Goal: Task Accomplishment & Management: Use online tool/utility

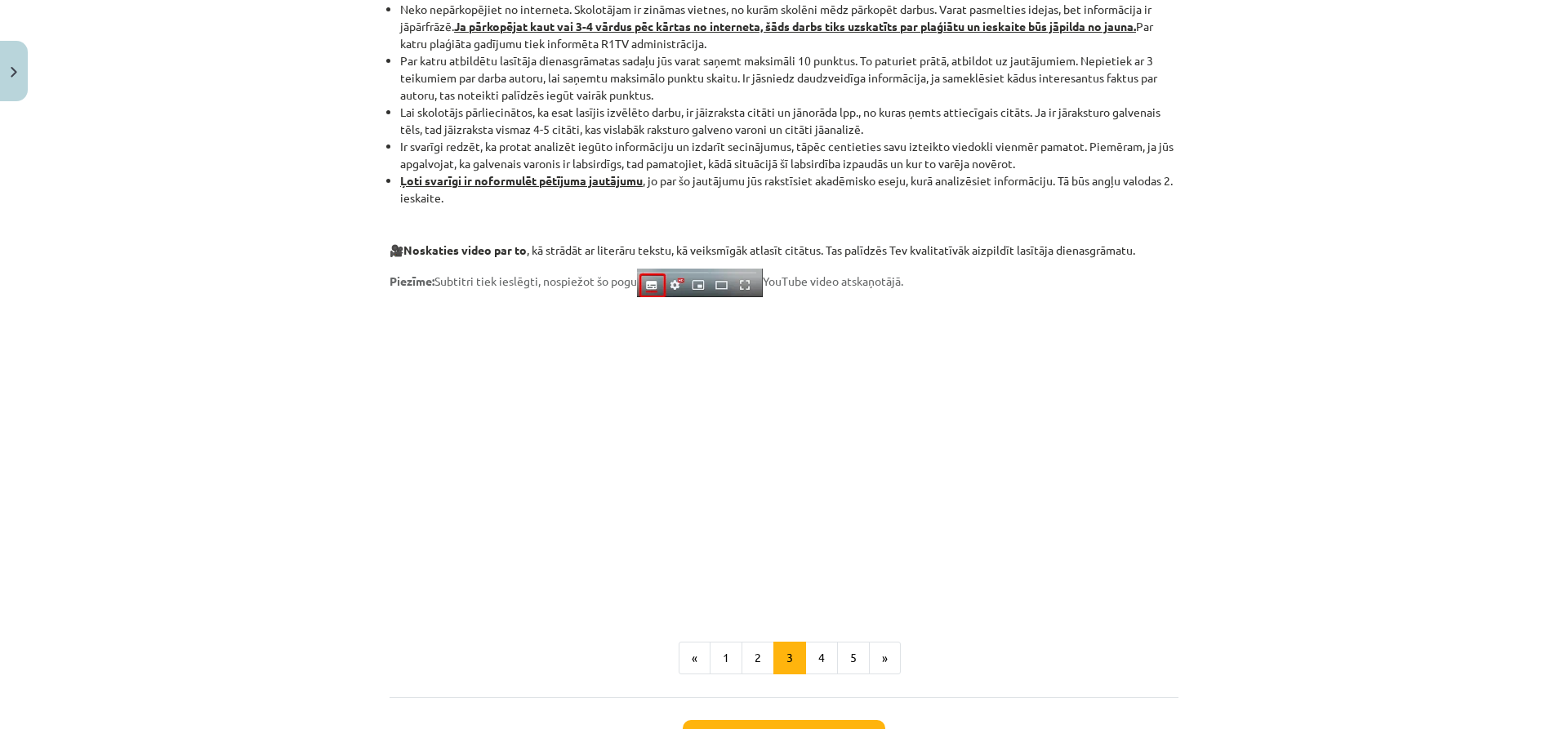
scroll to position [1182, 0]
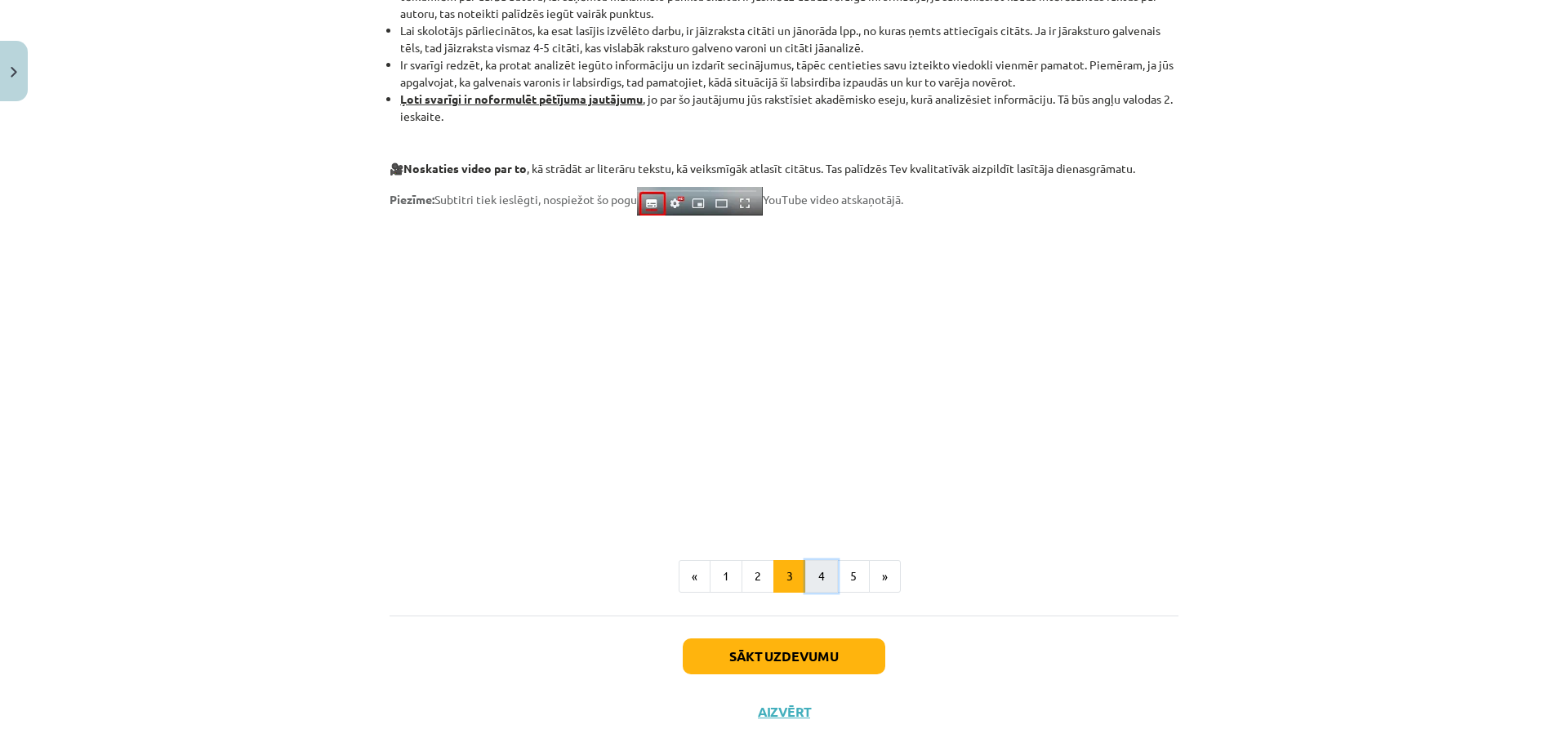
click at [815, 576] on button "4" at bounding box center [821, 576] width 33 height 33
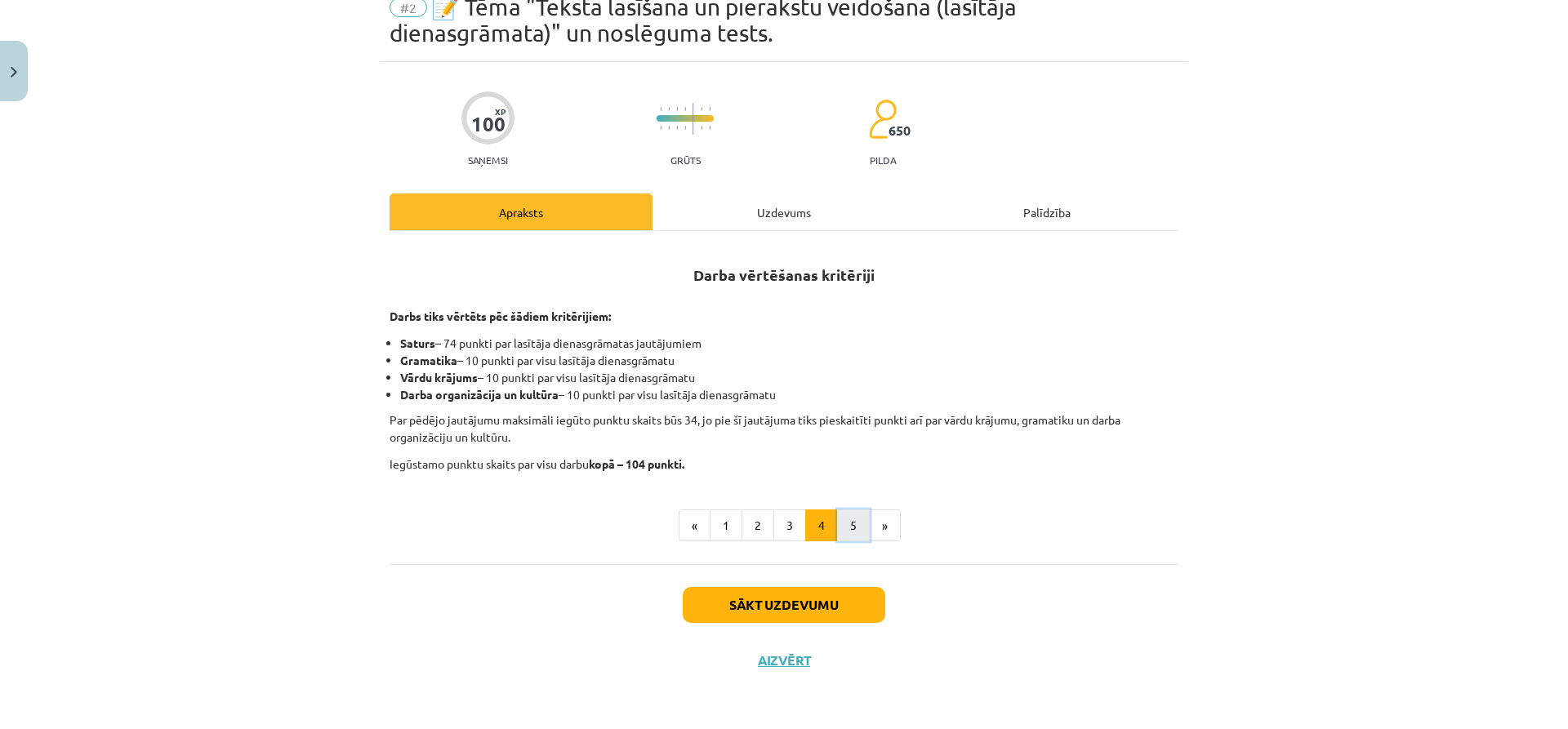
click at [837, 519] on button "5" at bounding box center [853, 525] width 33 height 33
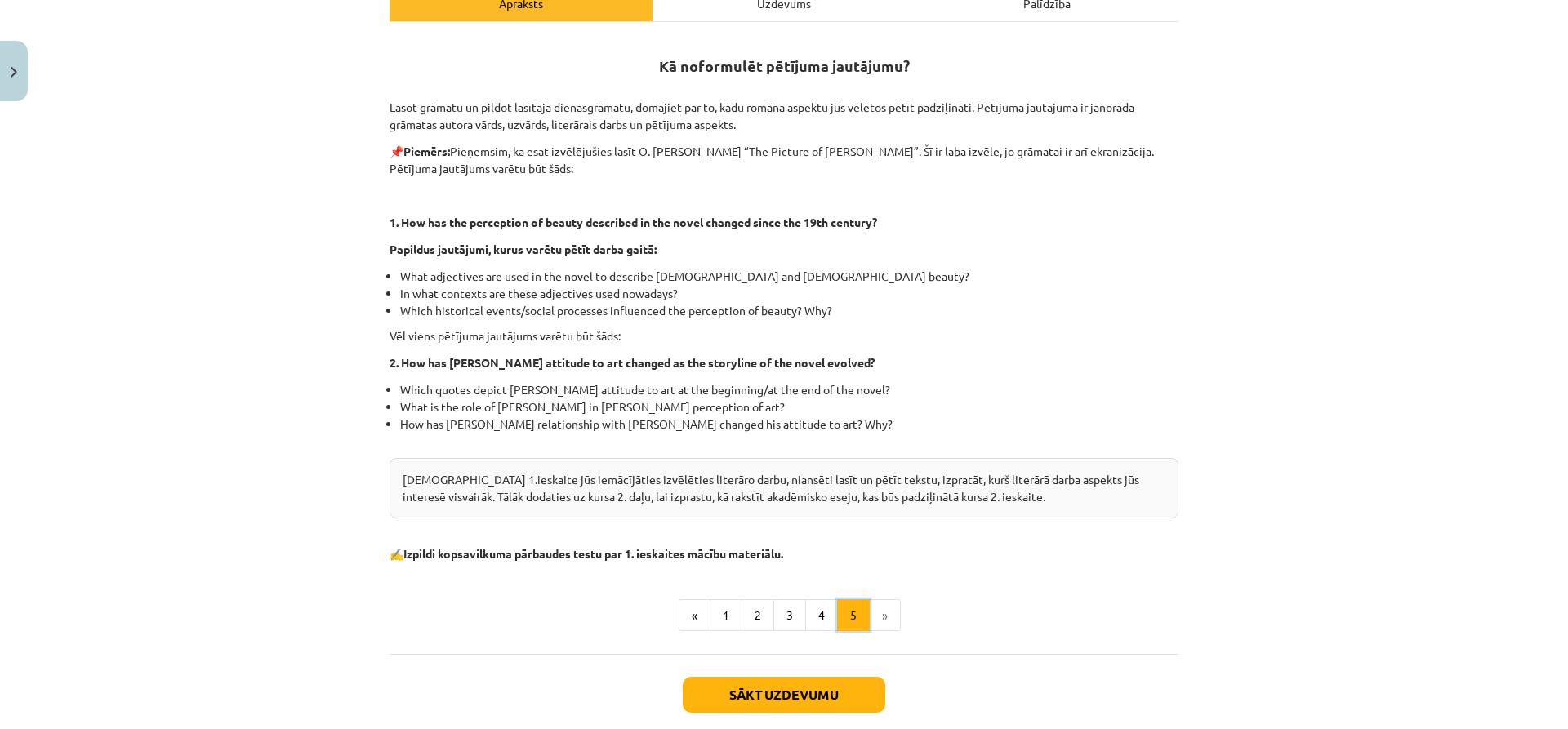
scroll to position [318, 0]
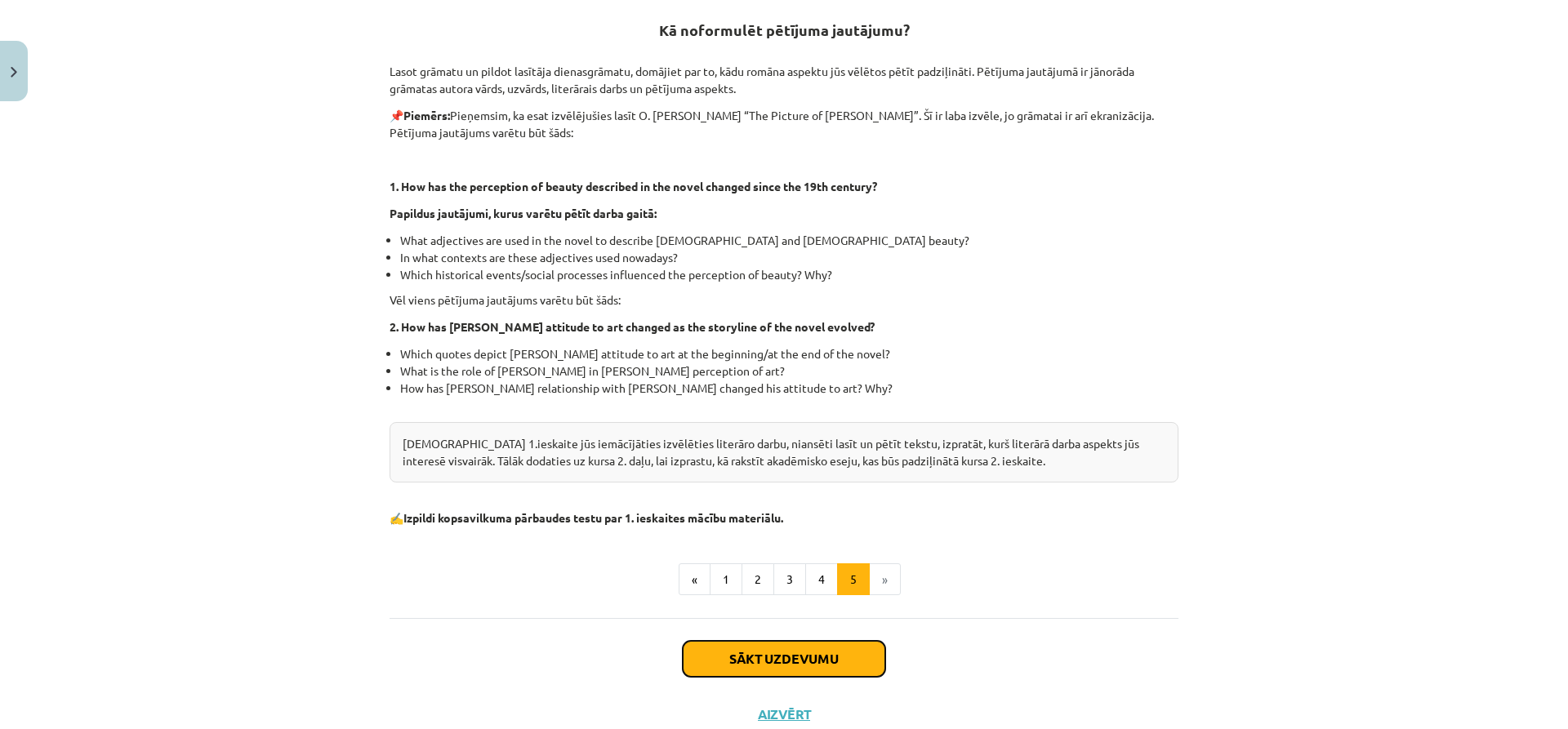
click at [769, 666] on button "Sākt uzdevumu" at bounding box center [784, 659] width 202 height 36
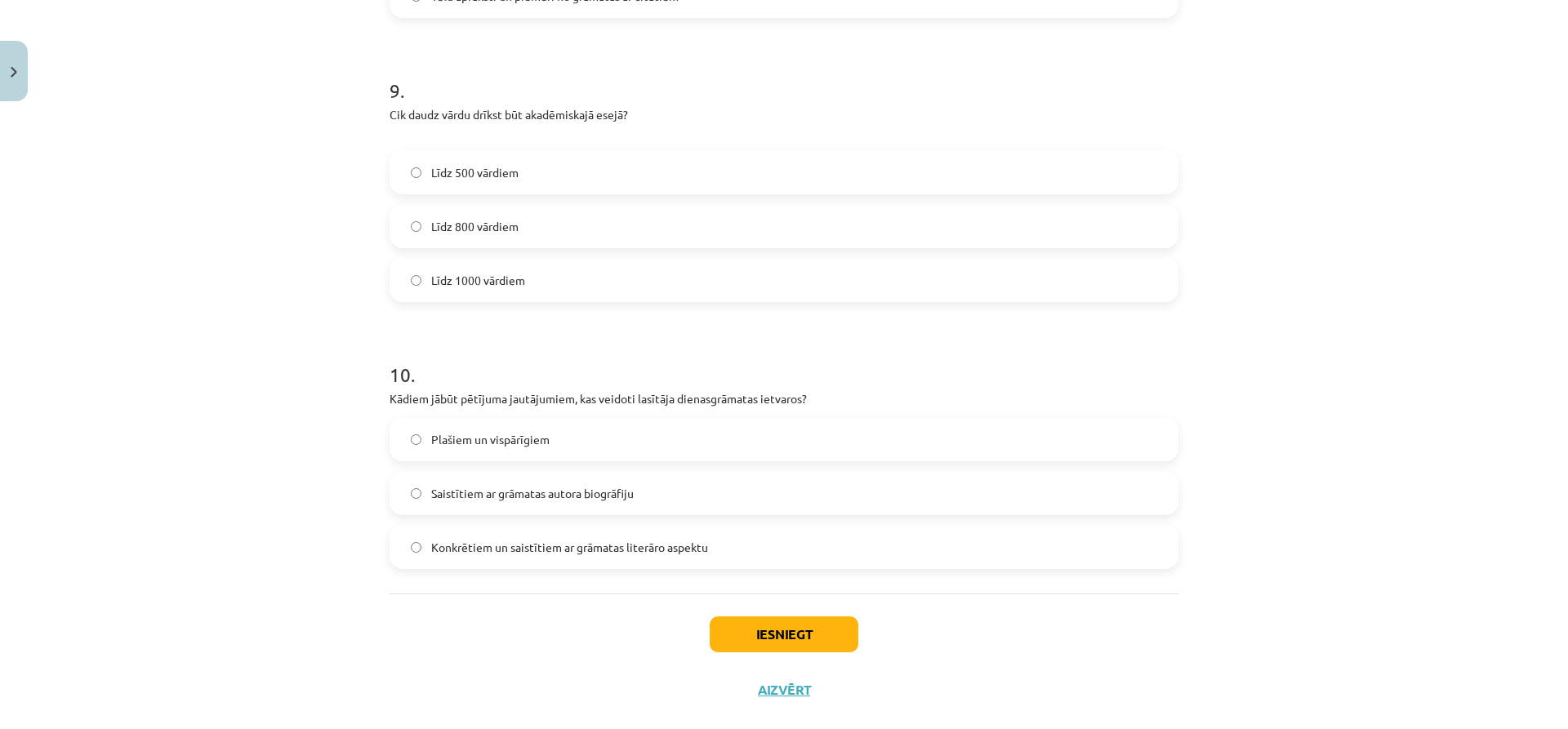
scroll to position [2466, 0]
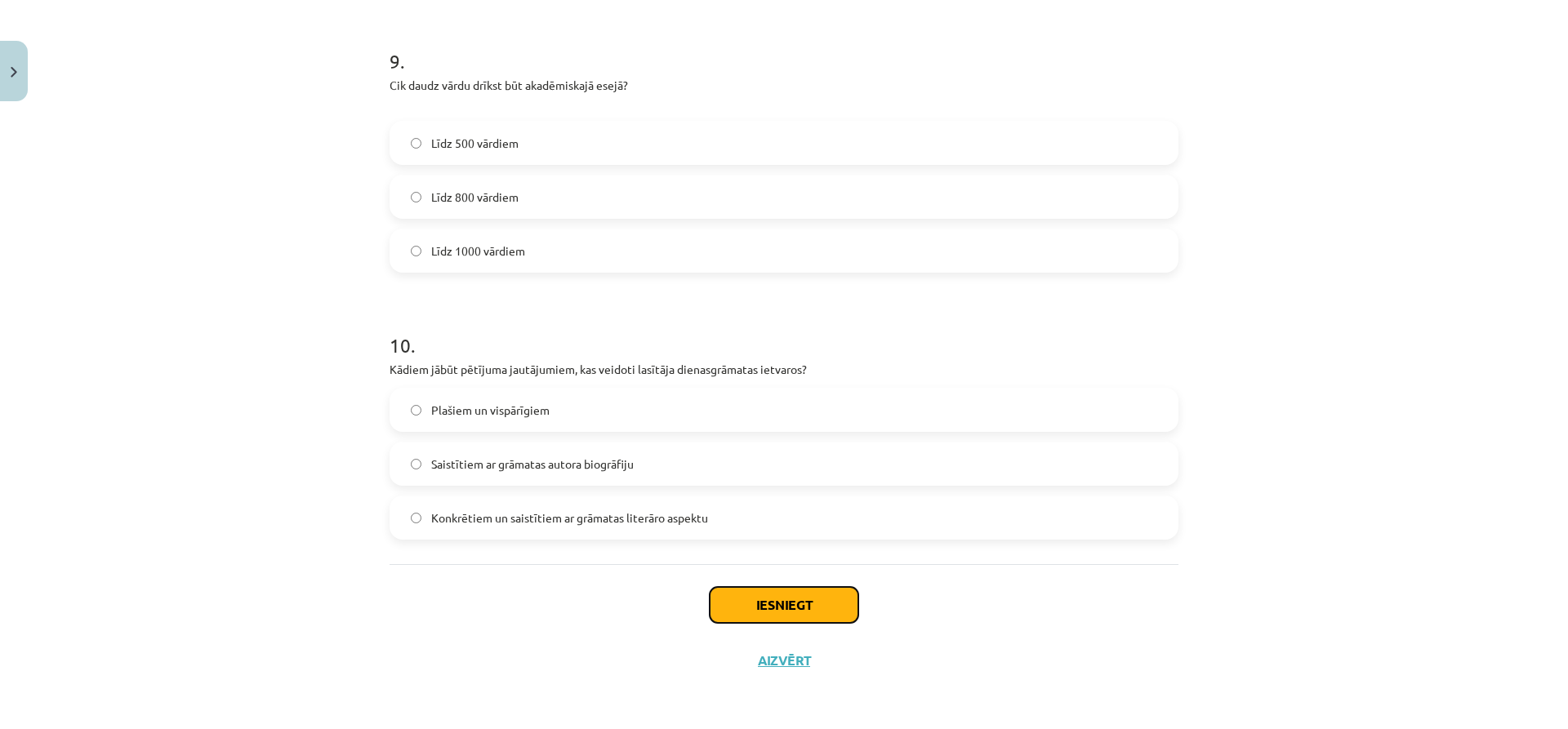
click at [762, 604] on button "Iesniegt" at bounding box center [784, 604] width 149 height 36
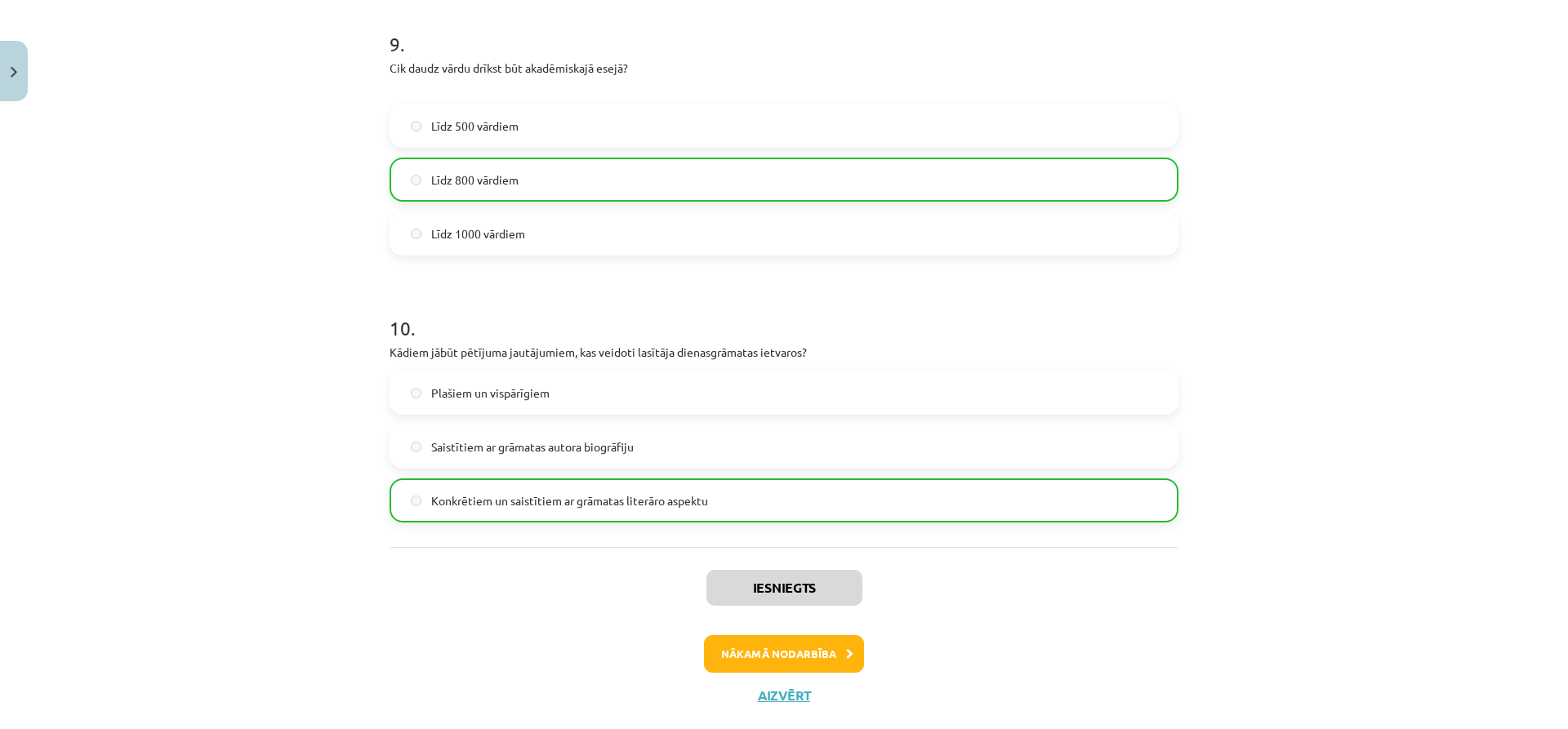
scroll to position [2518, 0]
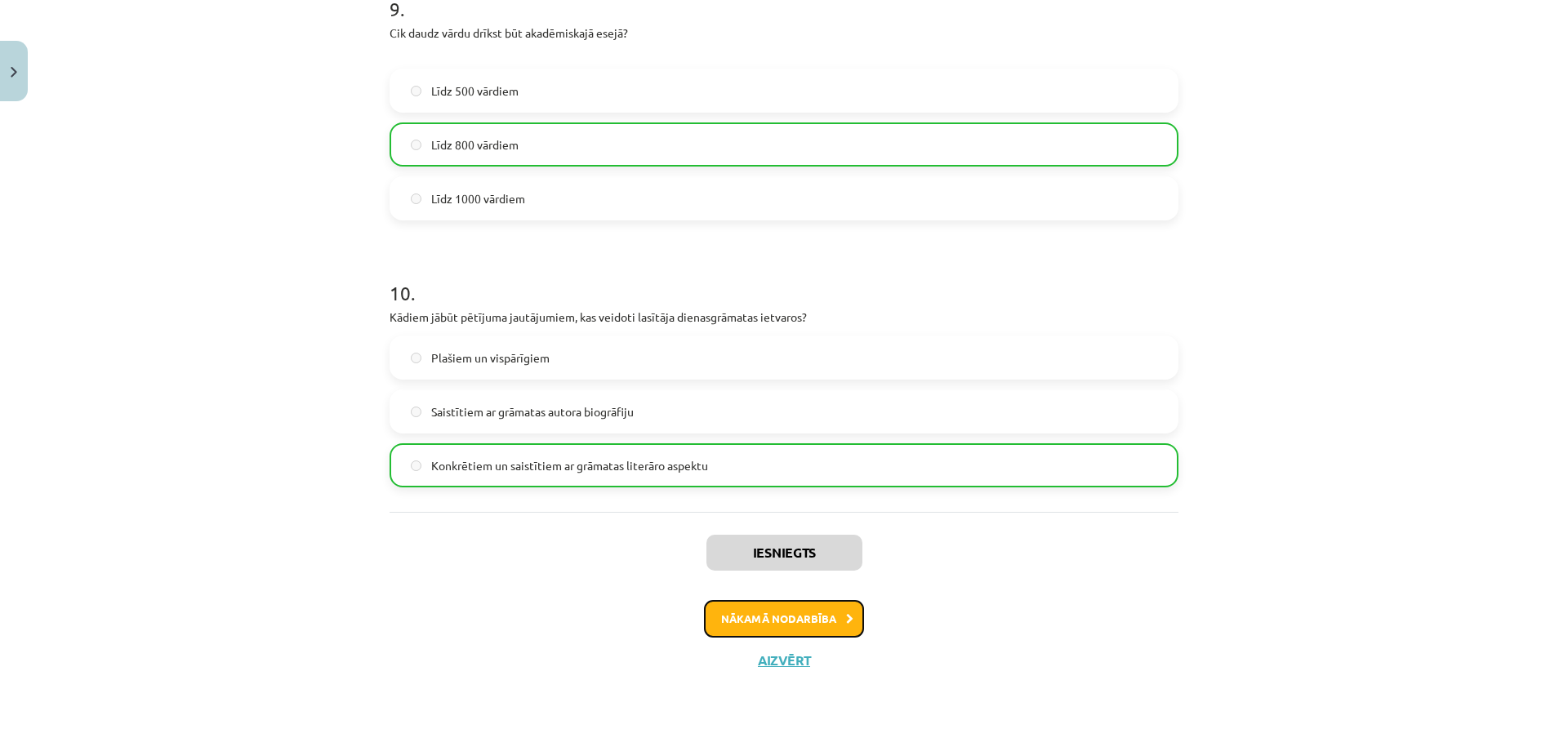
click at [779, 628] on button "Nākamā nodarbība" at bounding box center [784, 619] width 160 height 37
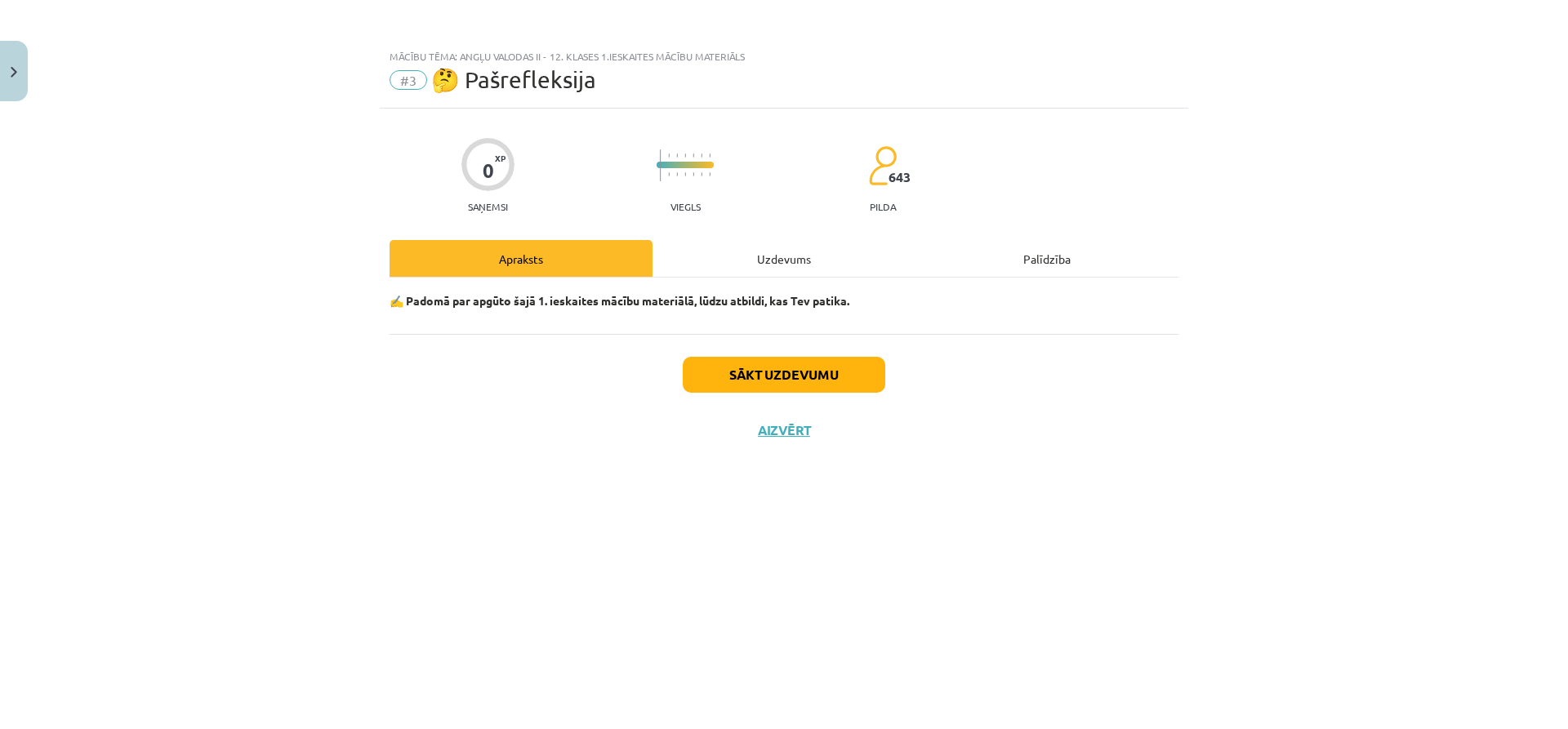
scroll to position [0, 0]
click at [769, 377] on button "Sākt uzdevumu" at bounding box center [784, 375] width 202 height 36
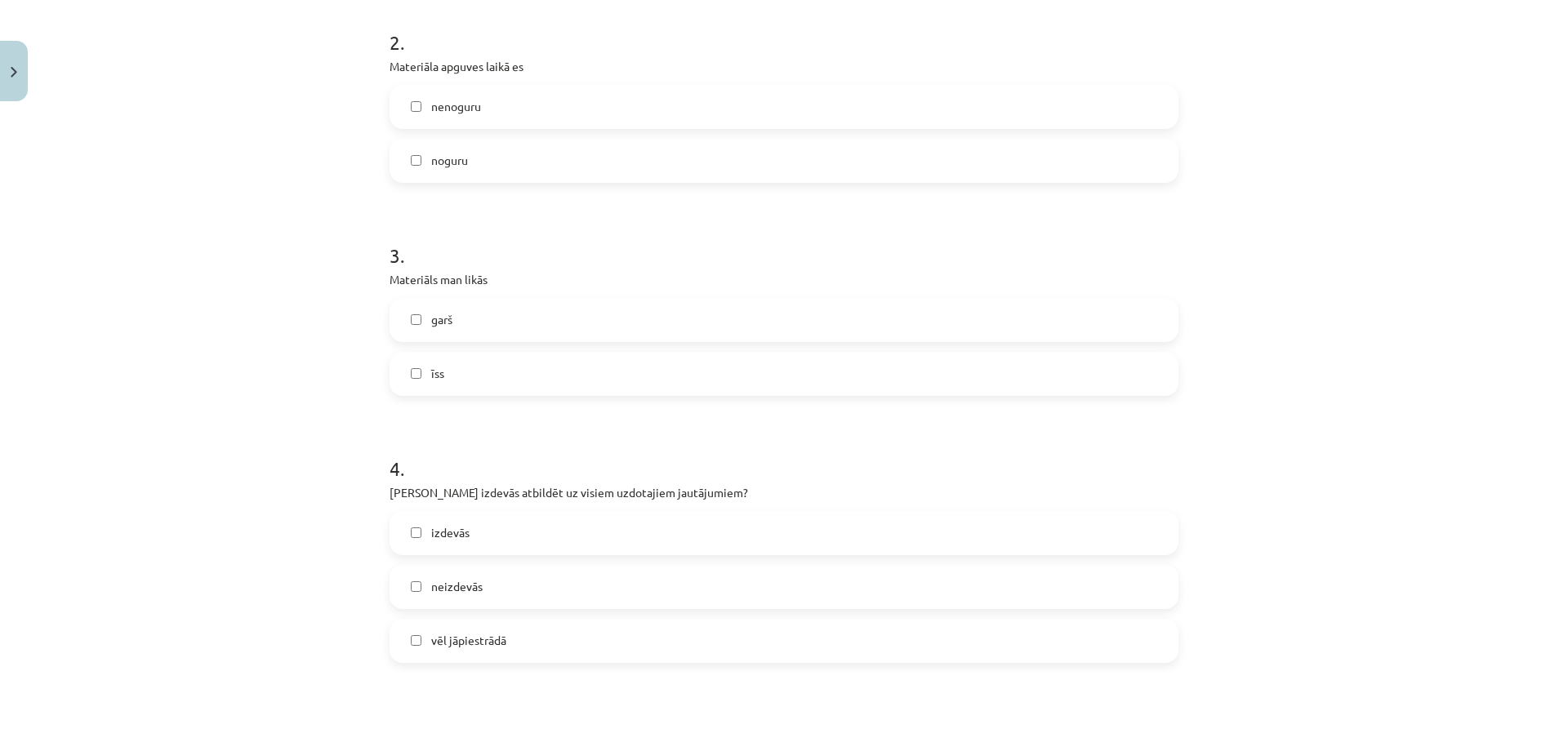
scroll to position [737, 0]
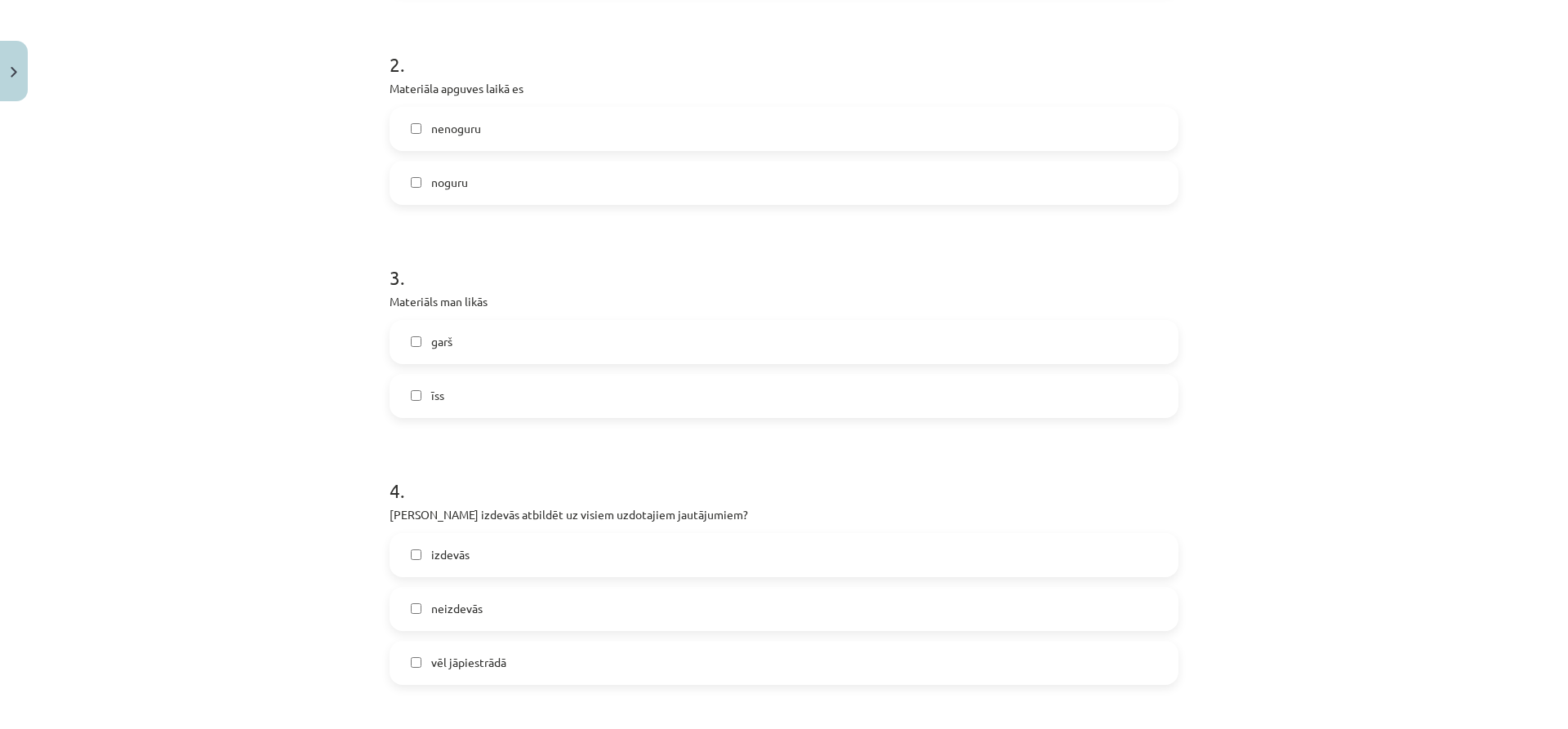
click at [403, 393] on label "īss" at bounding box center [784, 396] width 785 height 41
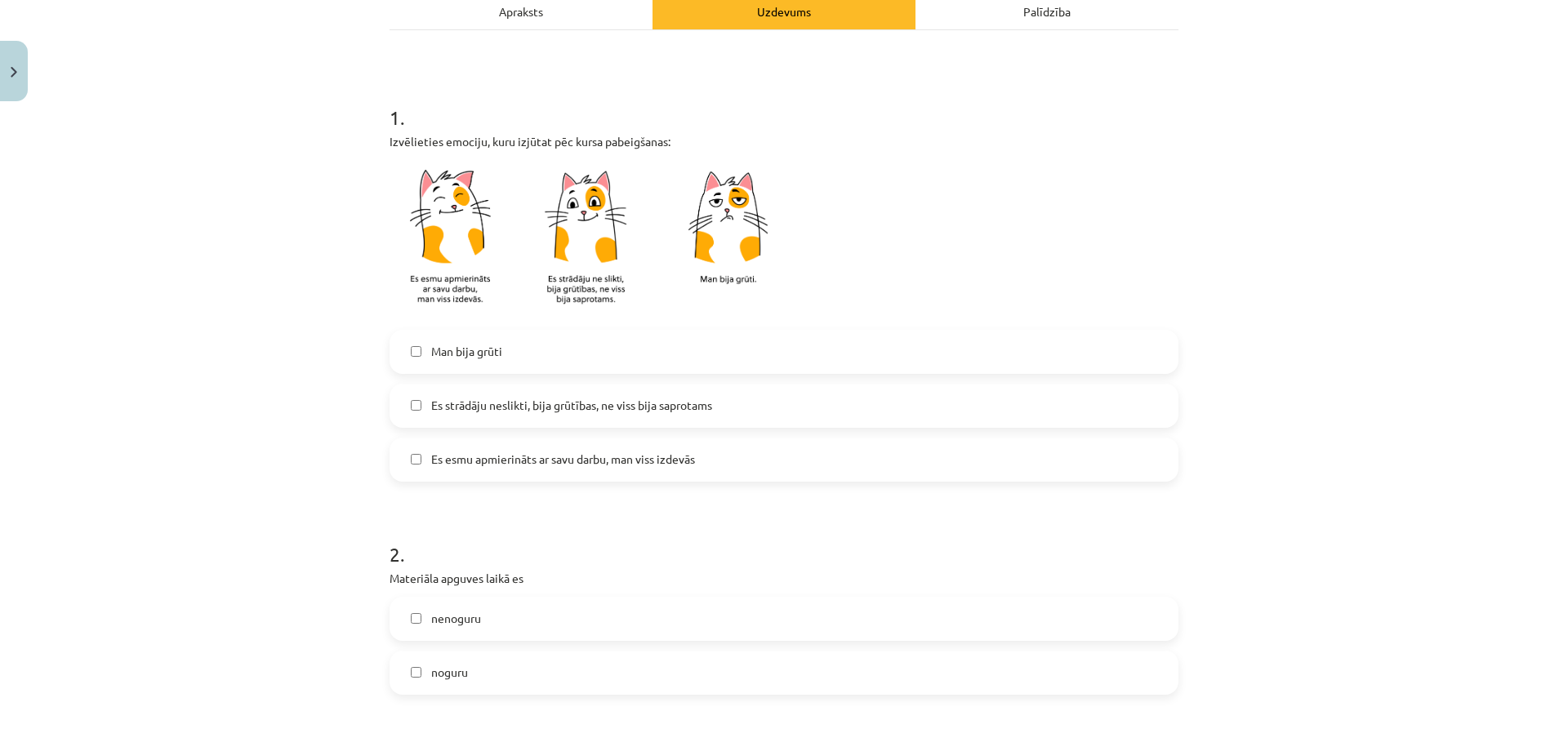
scroll to position [329, 0]
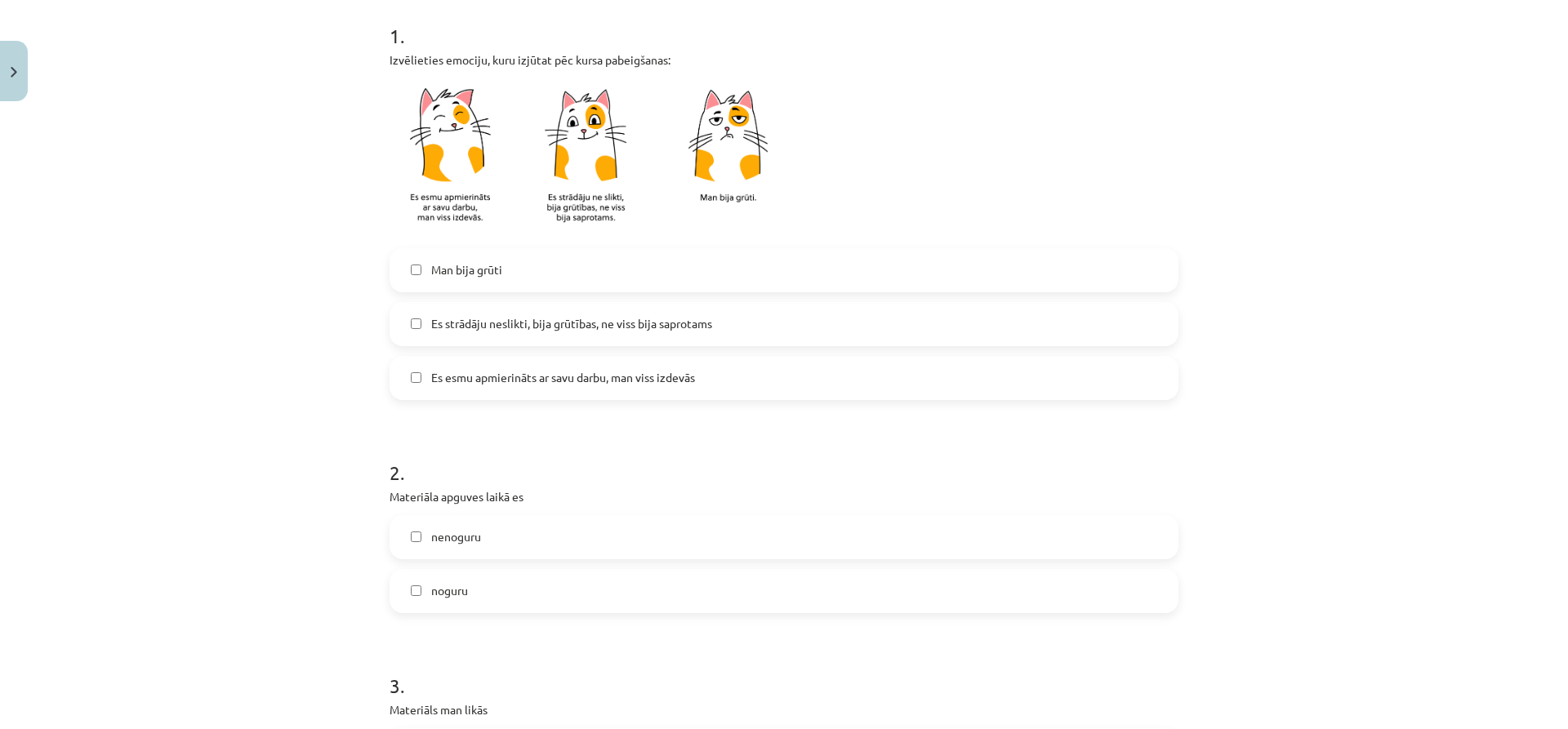
click at [414, 385] on label "Es esmu apmierināts ar savu darbu, man viss izdevās" at bounding box center [784, 378] width 785 height 41
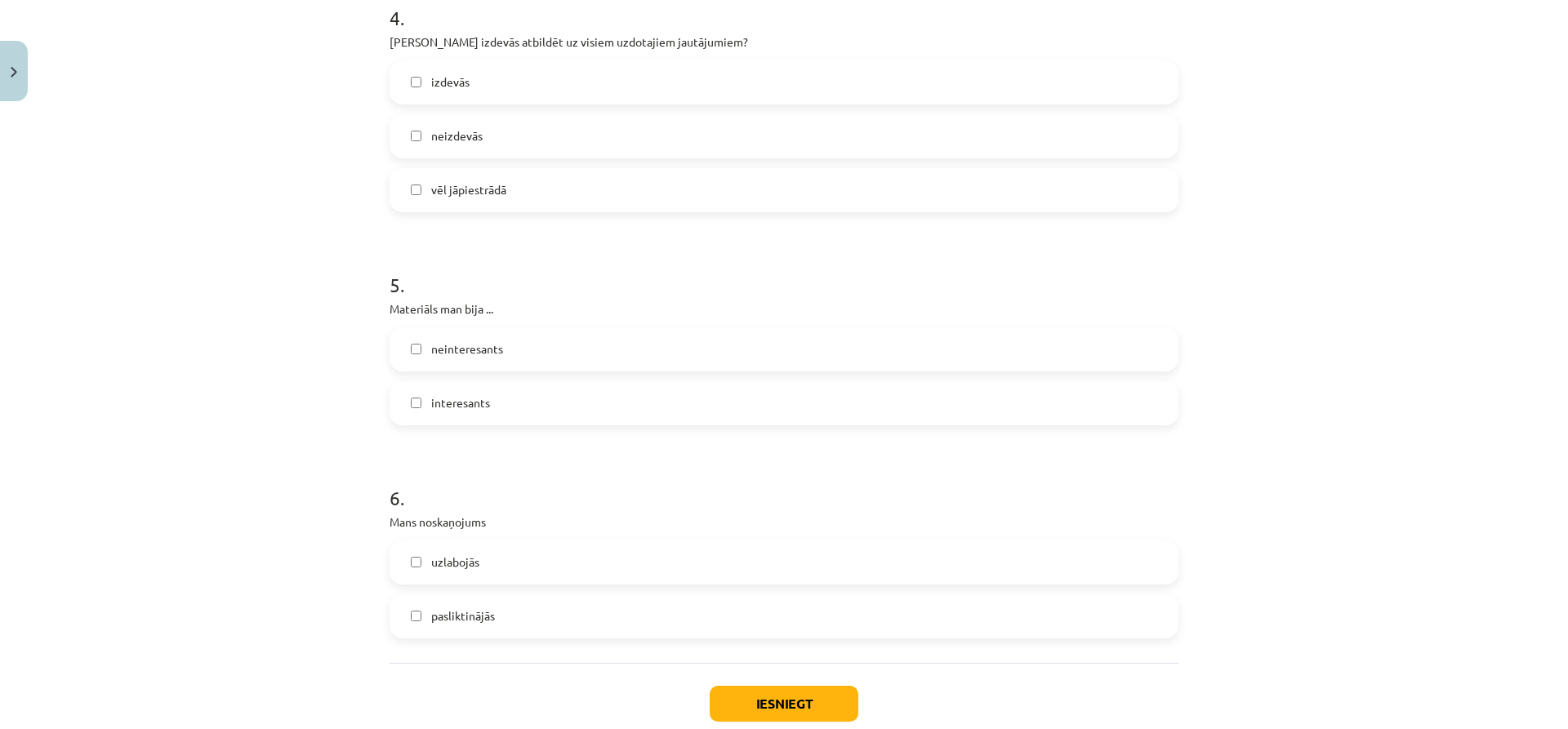
scroll to position [1308, 0]
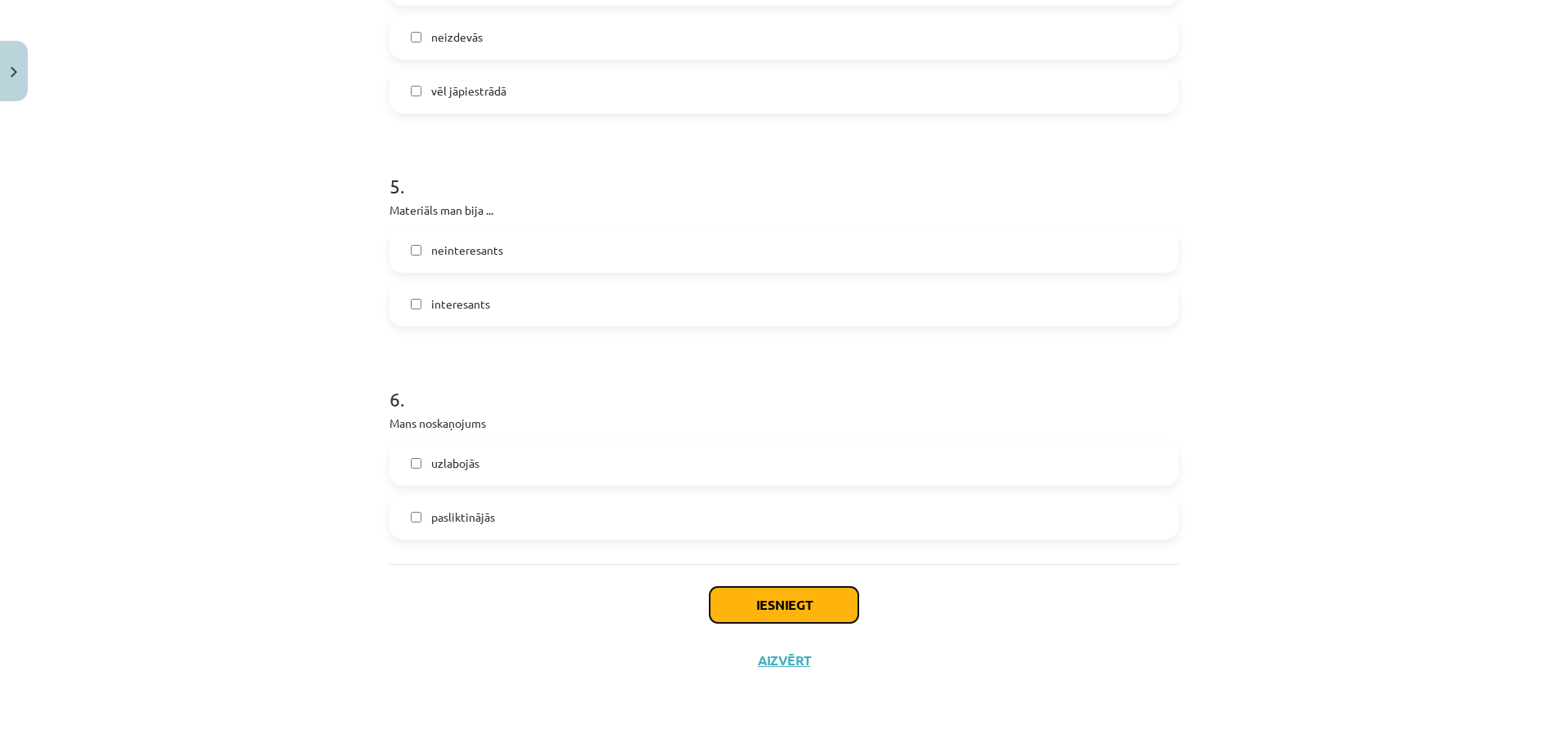
click at [755, 610] on button "Iesniegt" at bounding box center [784, 604] width 149 height 36
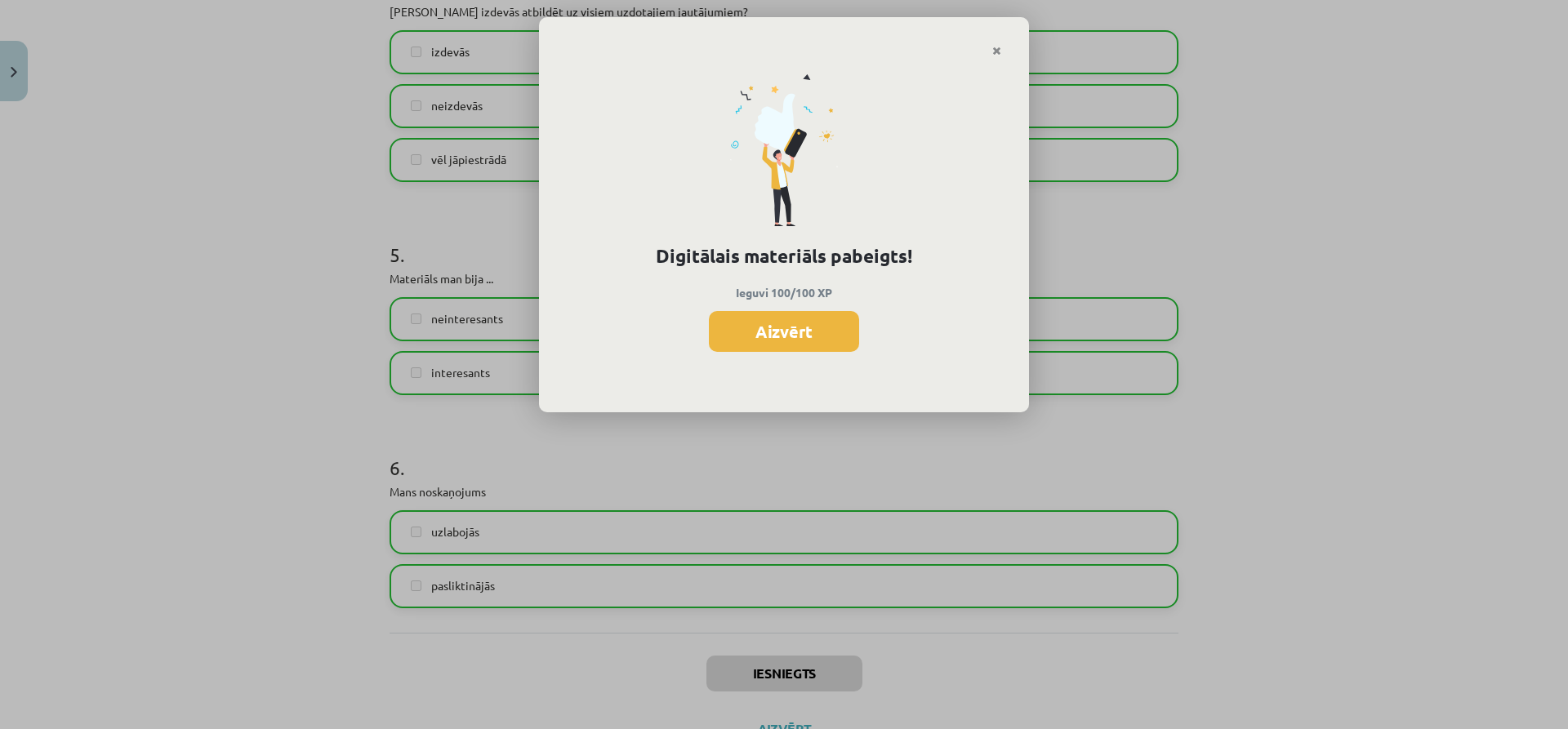
scroll to position [1064, 0]
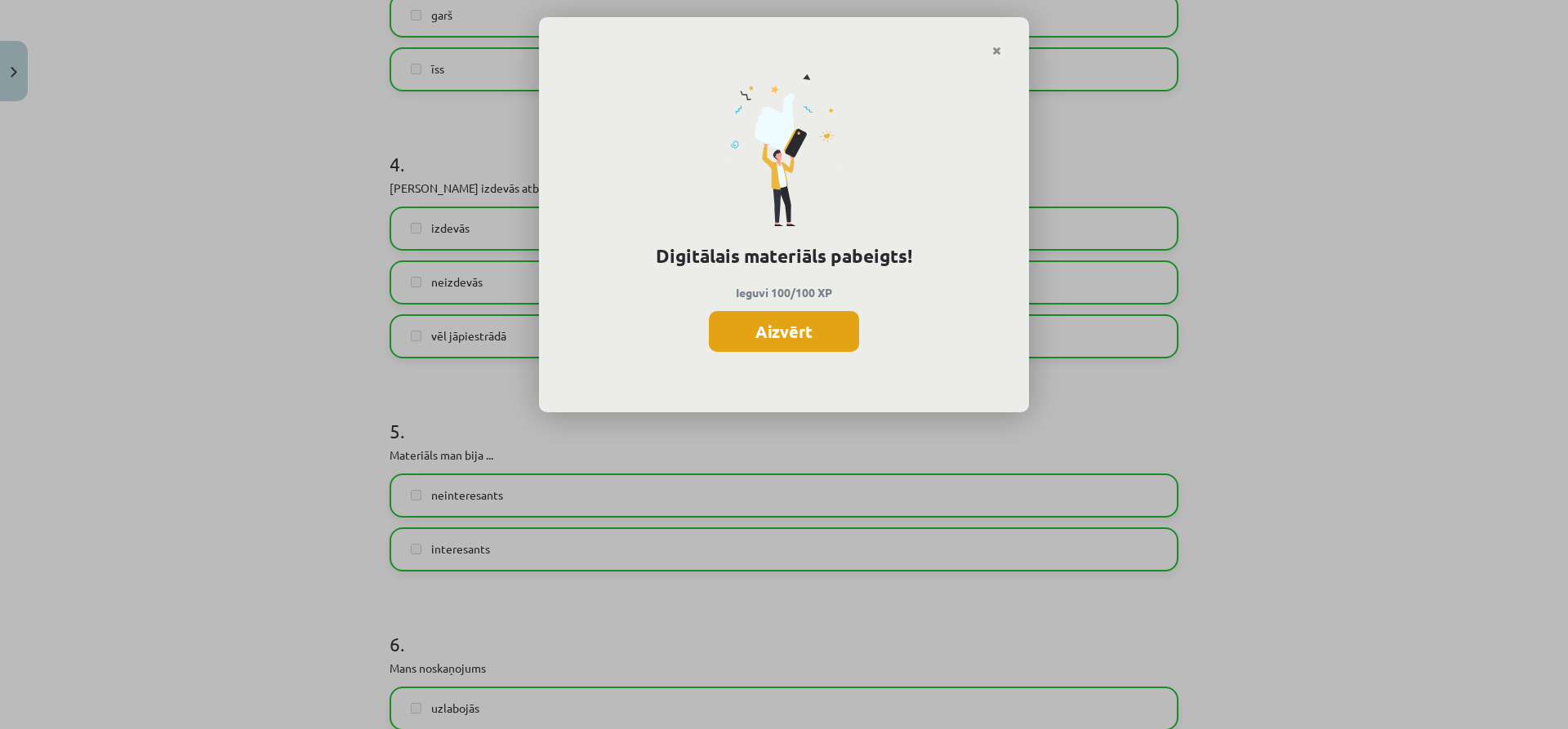
click at [807, 329] on button "Aizvērt" at bounding box center [784, 331] width 150 height 41
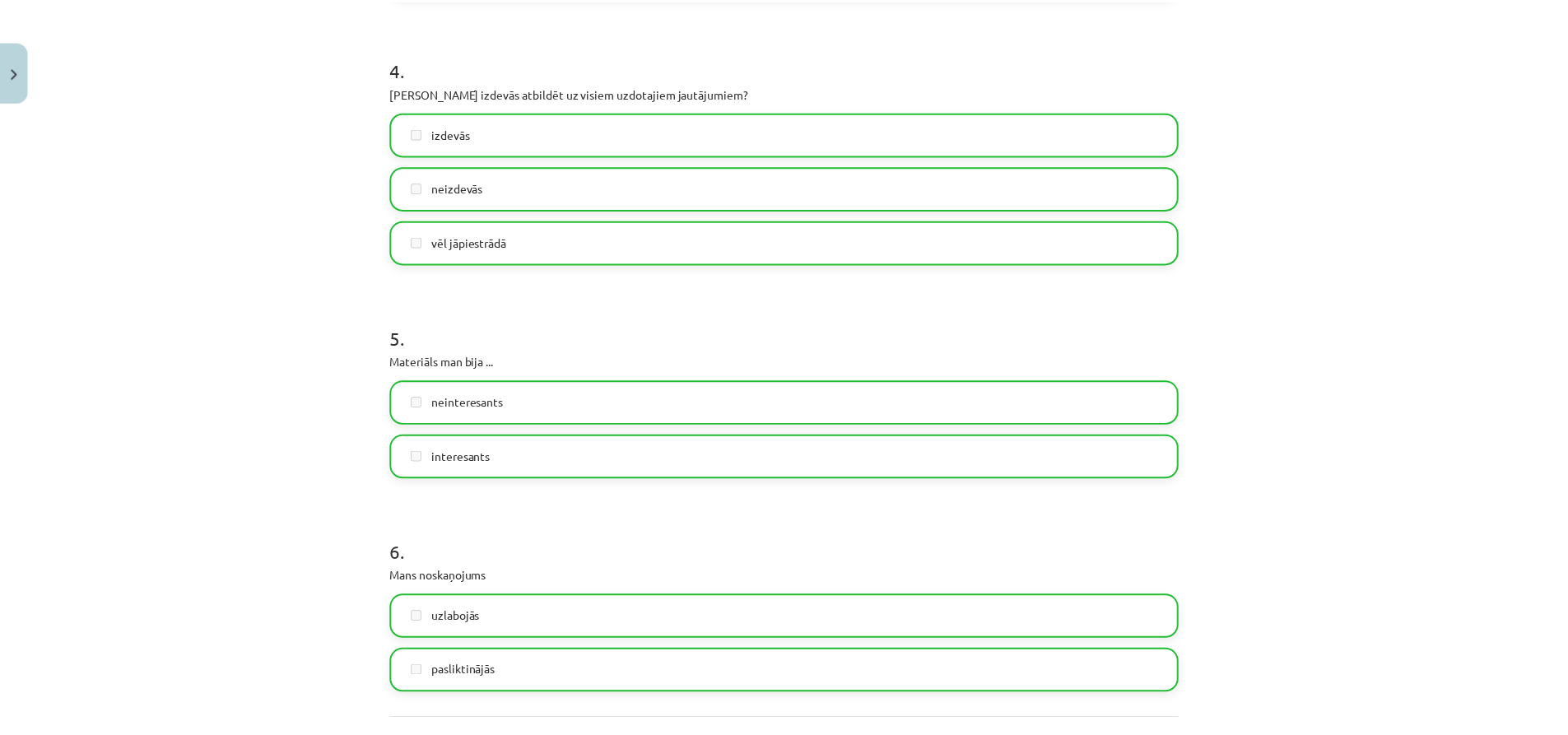
scroll to position [1319, 0]
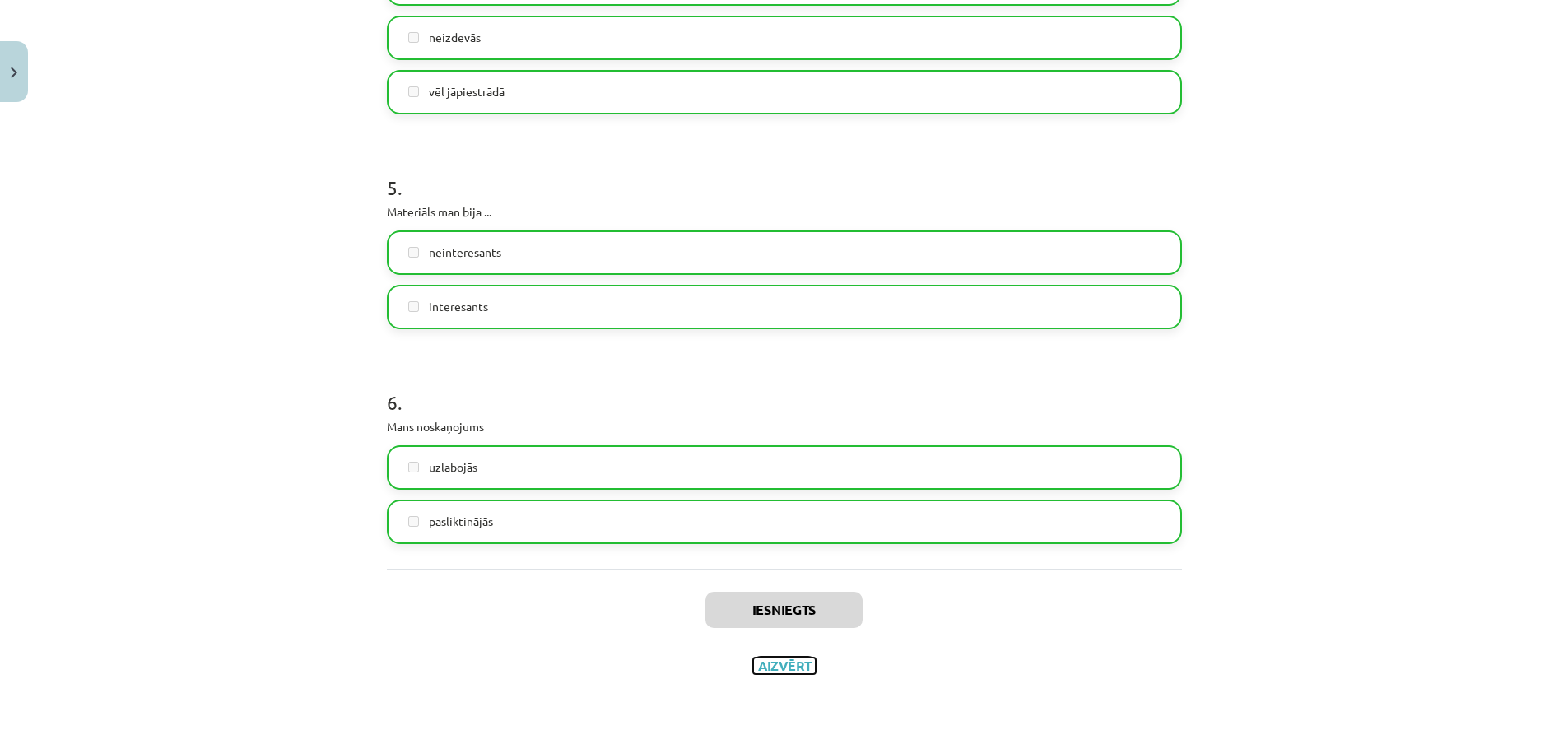
click at [771, 668] on button "Aizvērt" at bounding box center [784, 666] width 63 height 16
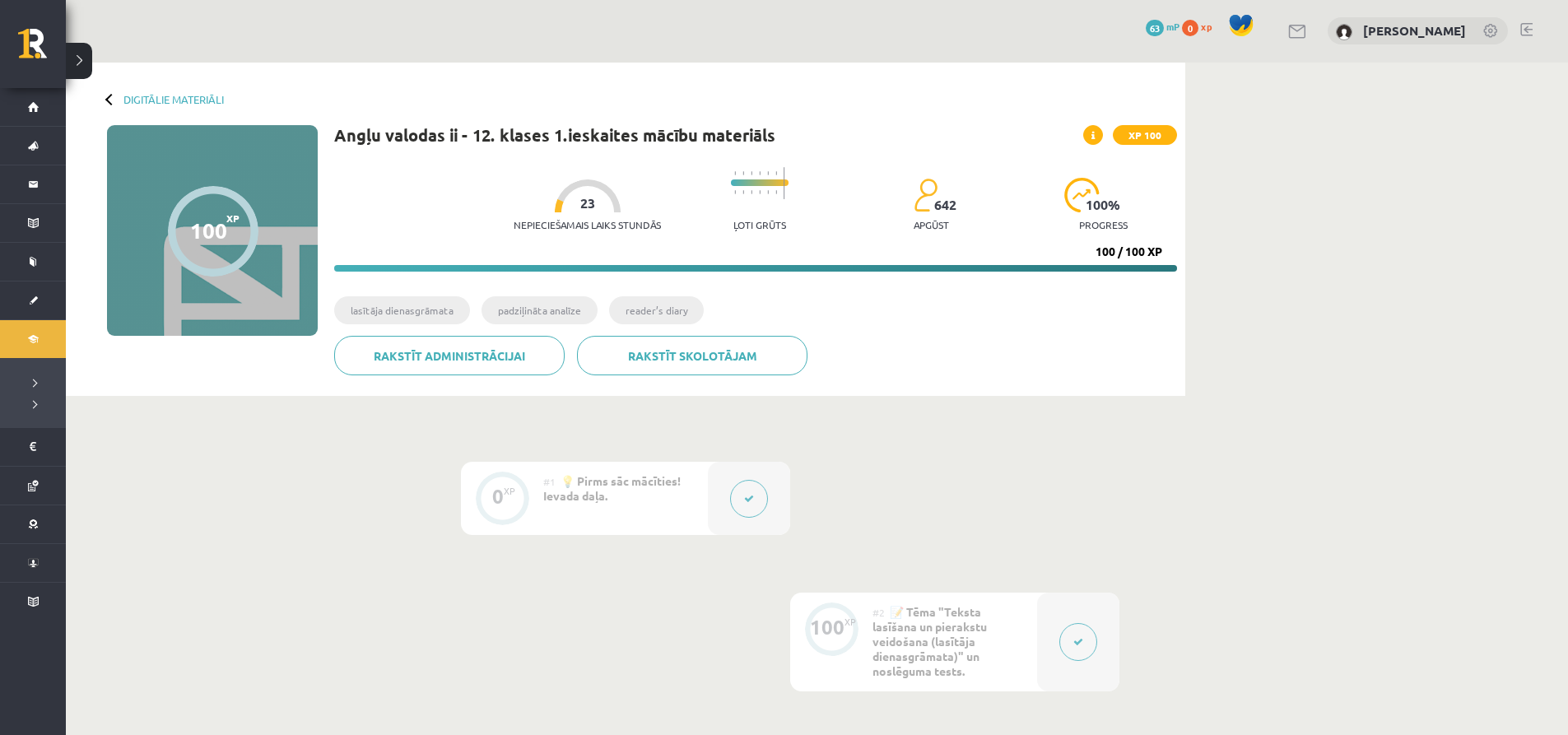
scroll to position [0, 0]
